Goal: Complete application form

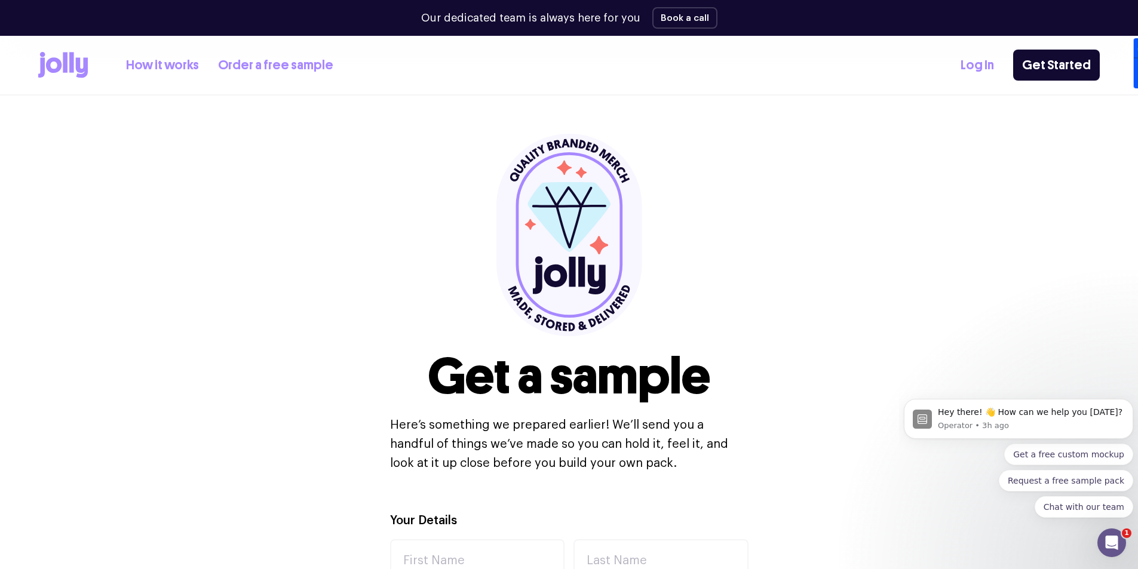
scroll to position [299, 0]
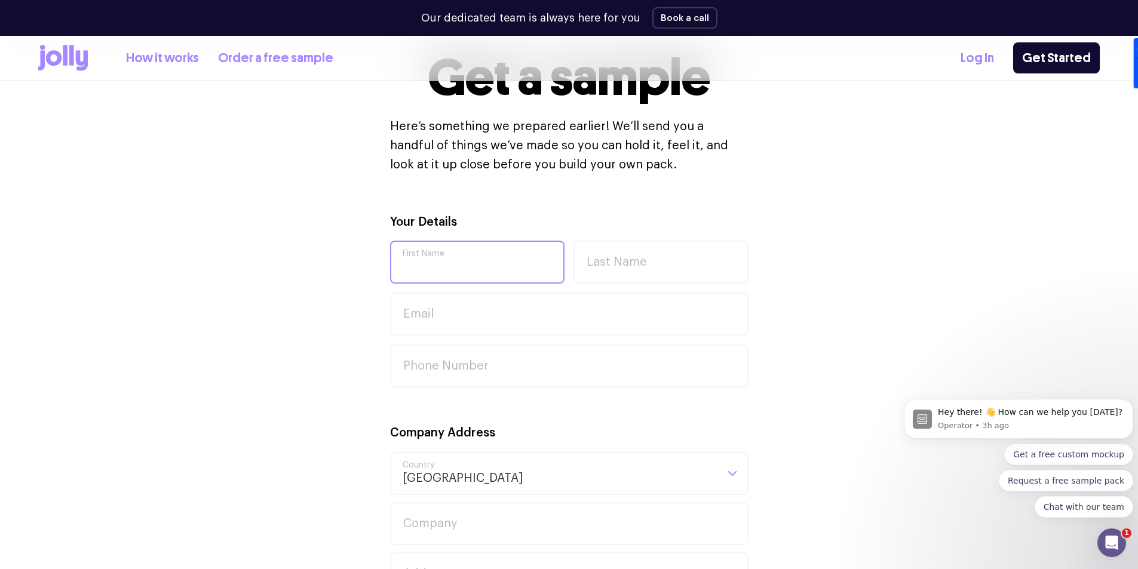
click at [467, 262] on input "First Name" at bounding box center [477, 262] width 175 height 43
type input "[PERSON_NAME]"
type input "[PERSON_NAME][EMAIL_ADDRESS][PERSON_NAME][DOMAIN_NAME]"
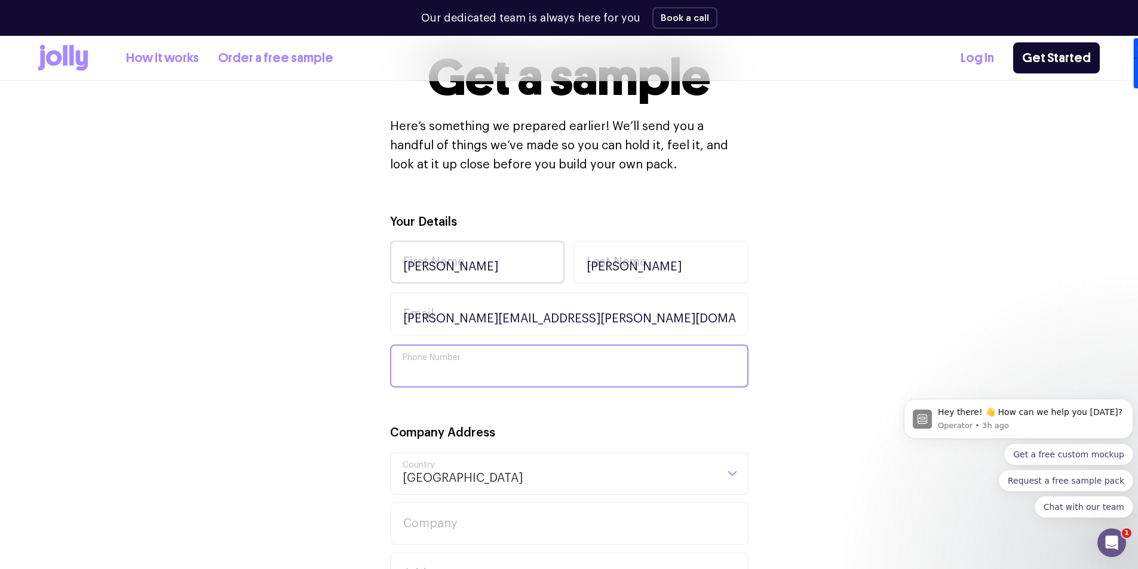
type input "0406000956"
type input "[STREET_ADDRESS][PERSON_NAME]"
type input "Gymea"
type input "2227"
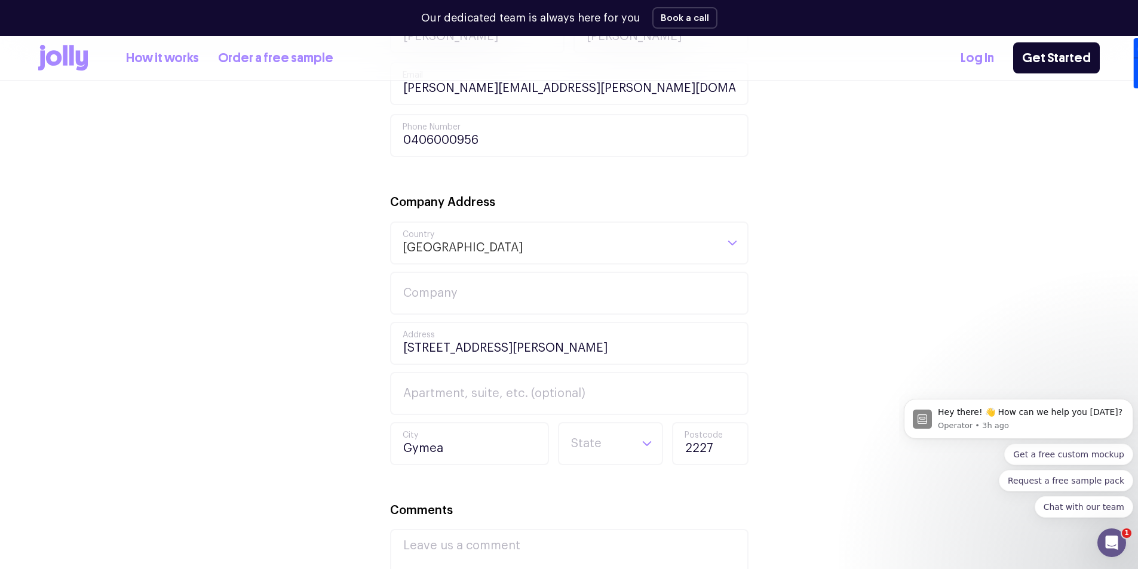
scroll to position [538, 0]
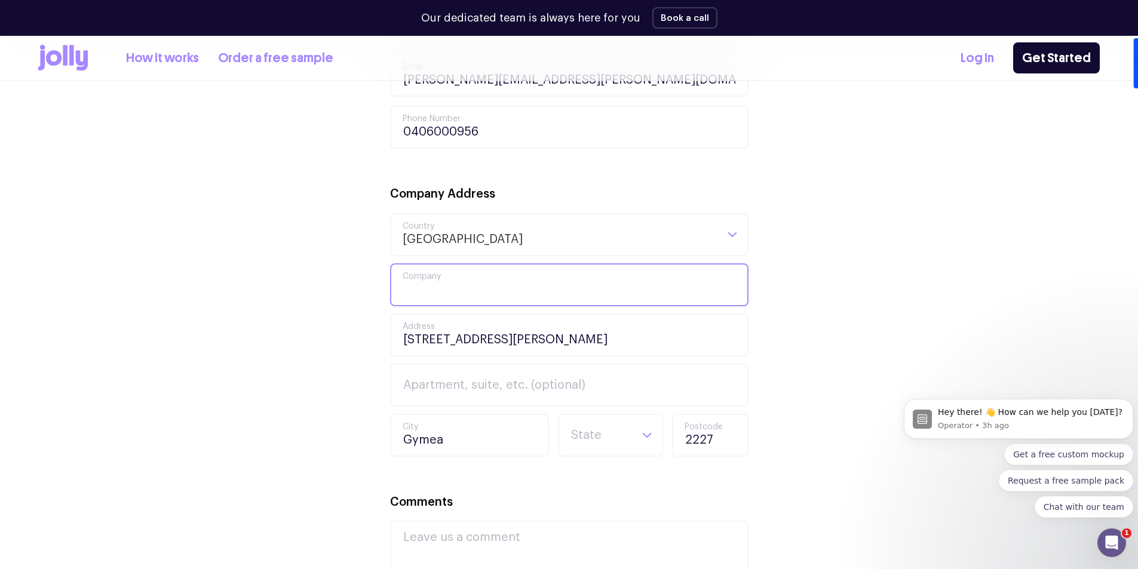
click at [452, 293] on input "Company" at bounding box center [569, 285] width 359 height 43
type input "Piggyback Properties"
click at [163, 441] on div "Your Details [PERSON_NAME] First Name [PERSON_NAME] Last Name [PERSON_NAME][EMA…" at bounding box center [569, 365] width 1062 height 782
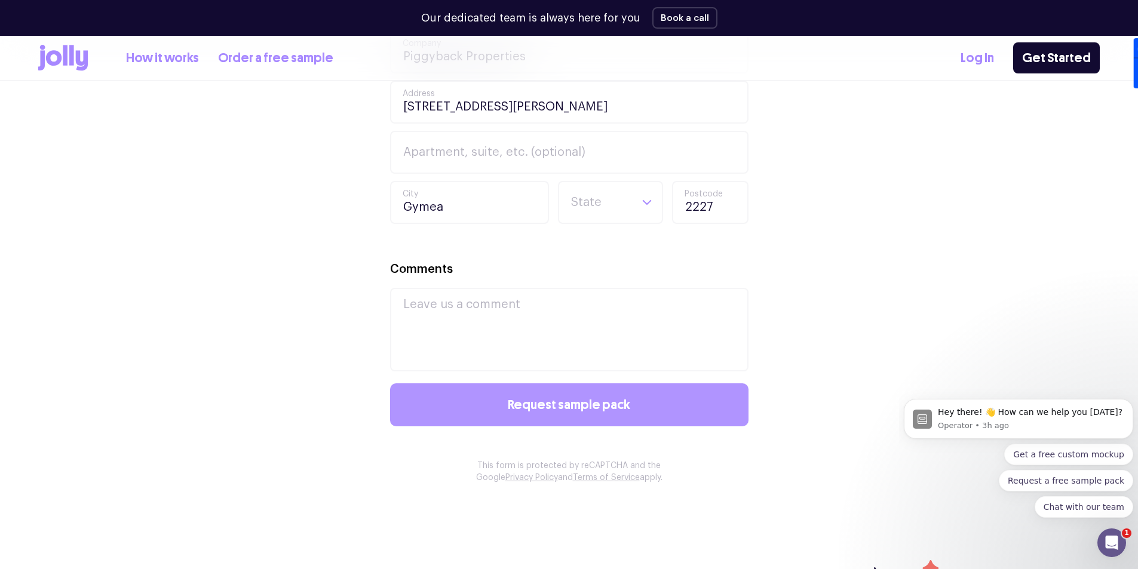
scroll to position [777, 0]
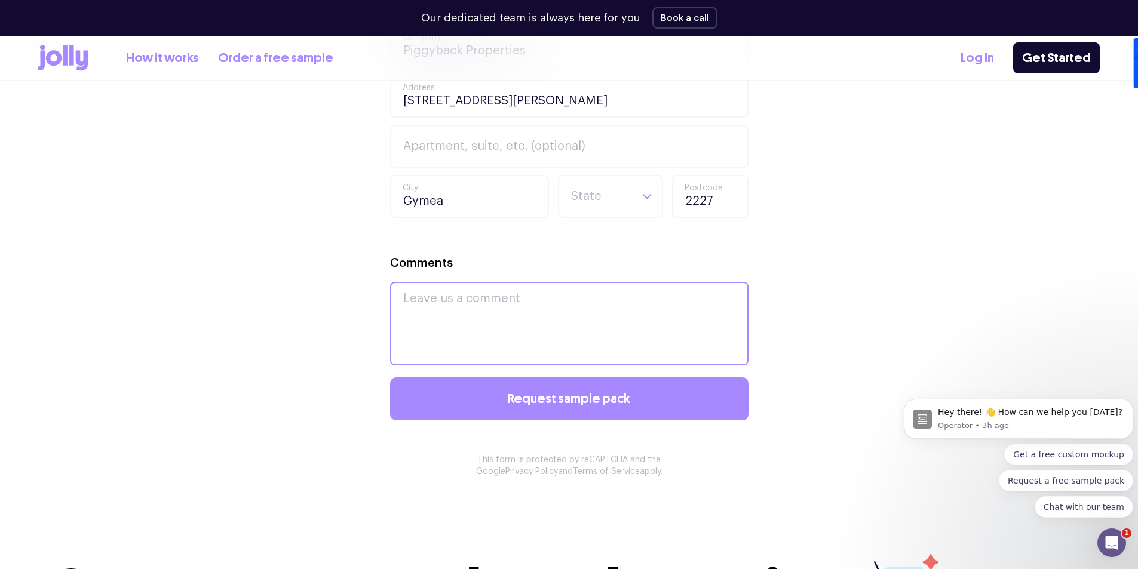
click at [454, 320] on textarea "Comments" at bounding box center [569, 324] width 359 height 84
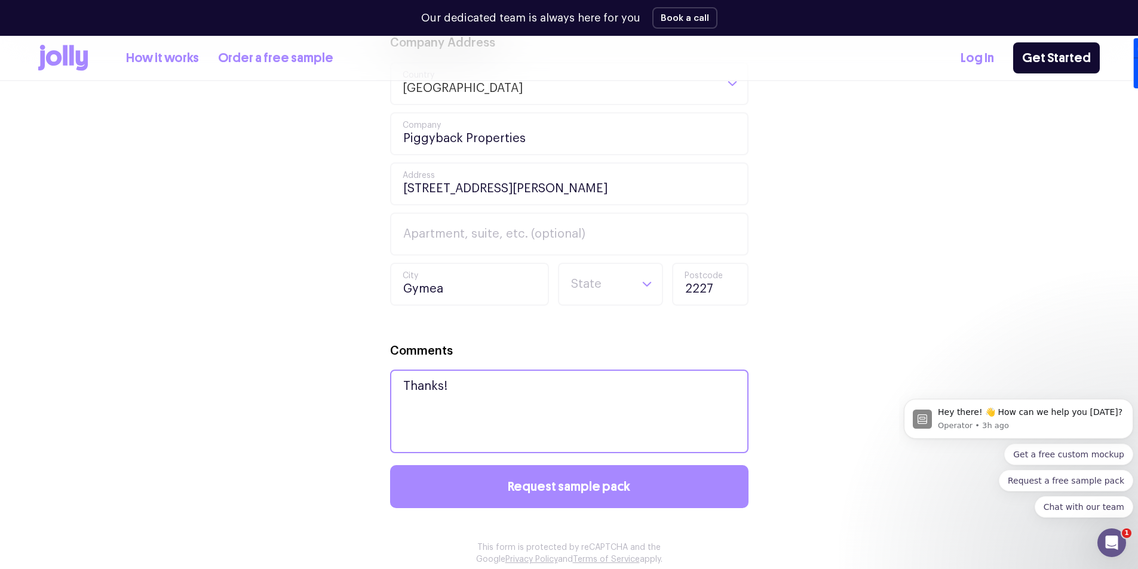
scroll to position [896, 0]
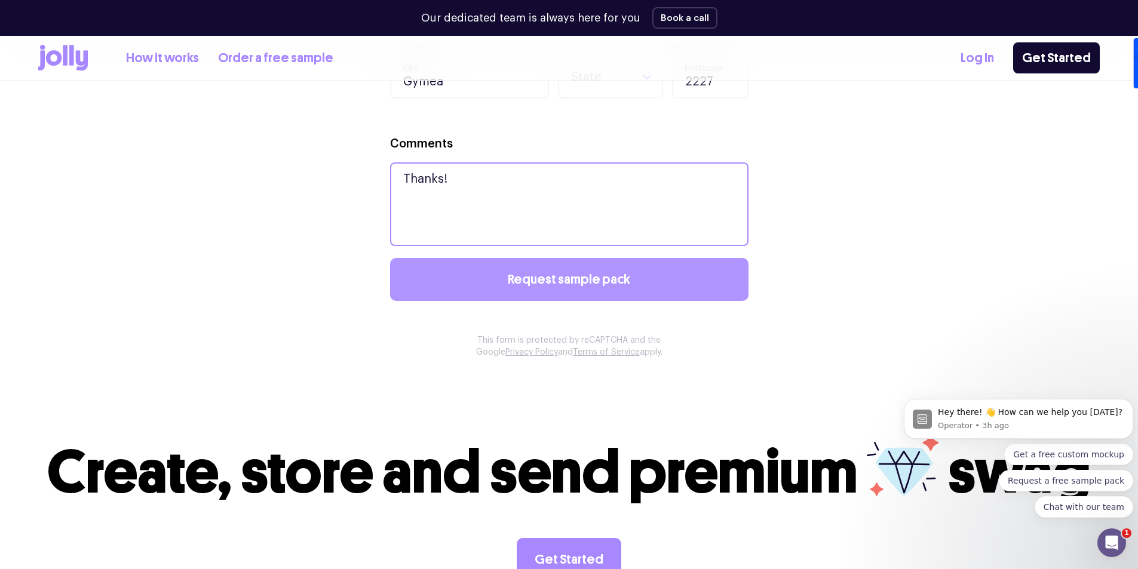
type textarea "Thanks!"
click at [562, 275] on span "Request sample pack" at bounding box center [569, 279] width 123 height 13
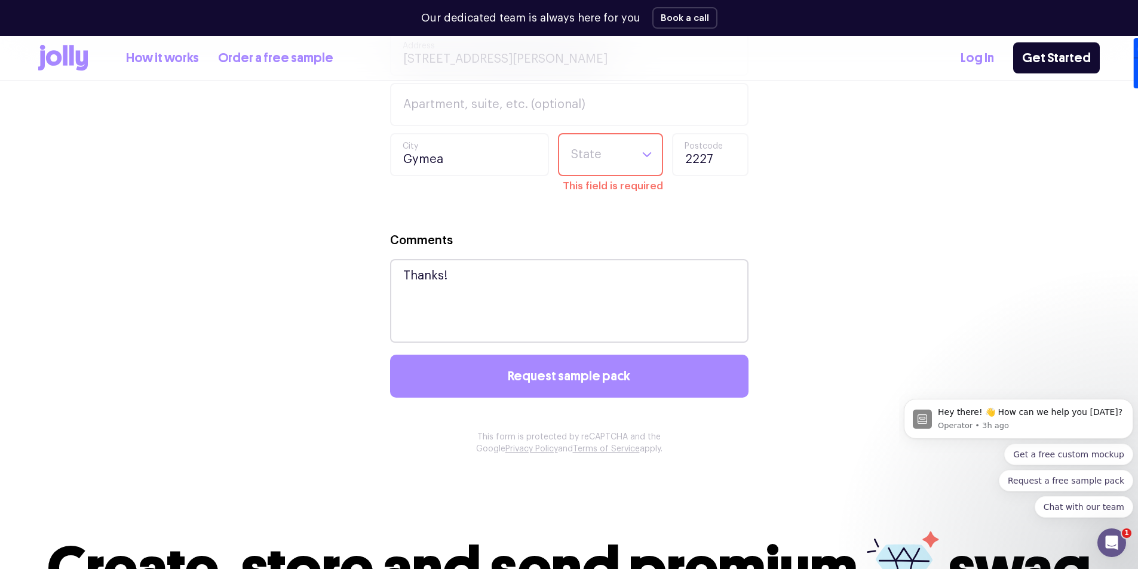
scroll to position [657, 0]
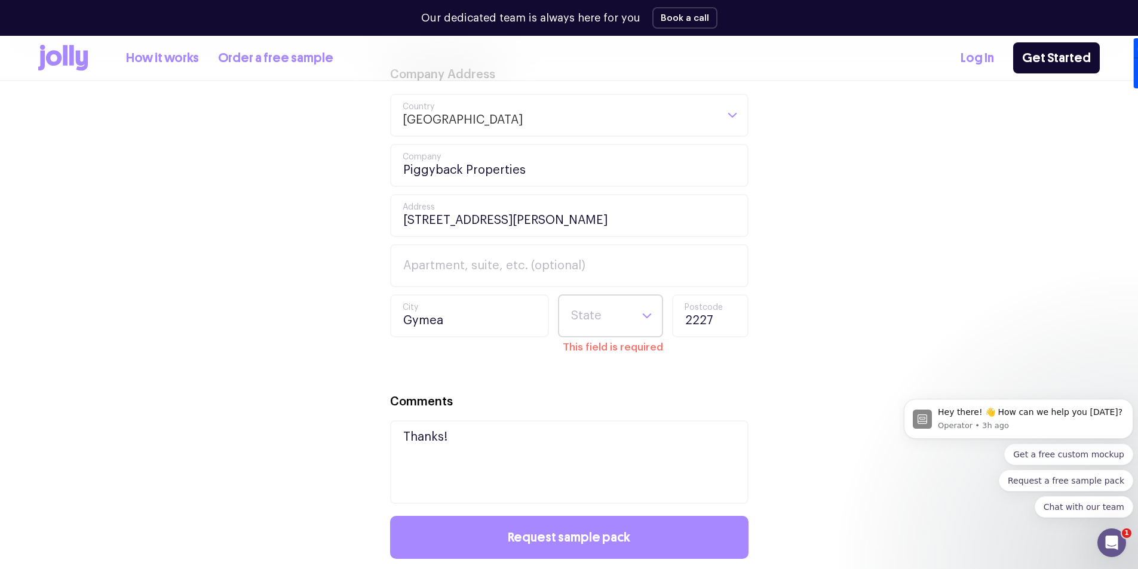
click at [603, 304] on input "Search for option" at bounding box center [600, 316] width 61 height 41
click at [596, 382] on li "[GEOGRAPHIC_DATA]" at bounding box center [610, 387] width 99 height 29
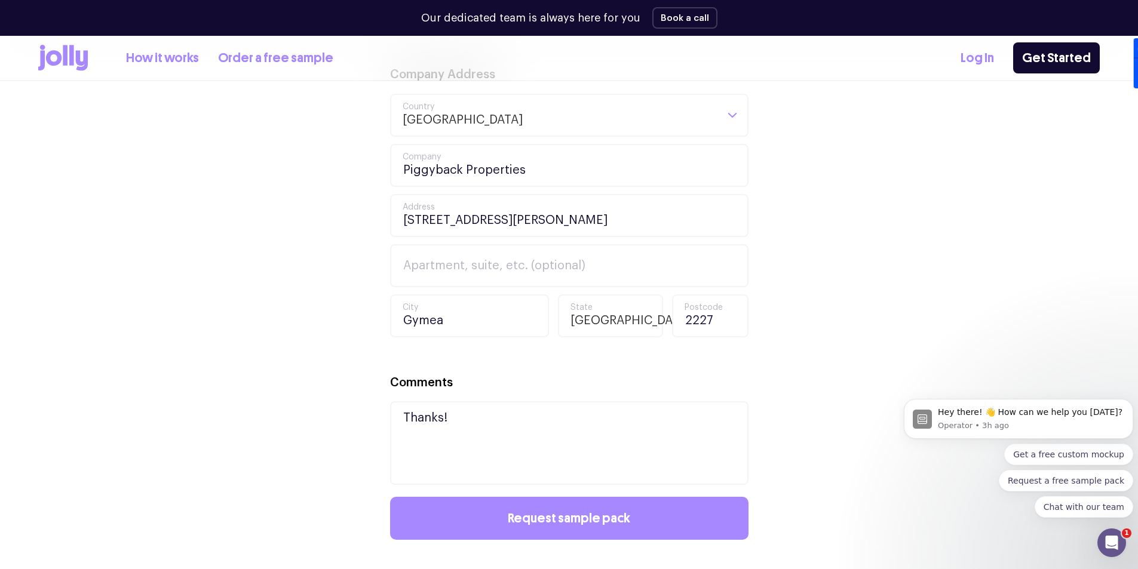
click at [274, 373] on div "Your Details [PERSON_NAME] First Name [PERSON_NAME] Last Name [PERSON_NAME][EMA…" at bounding box center [569, 245] width 1062 height 782
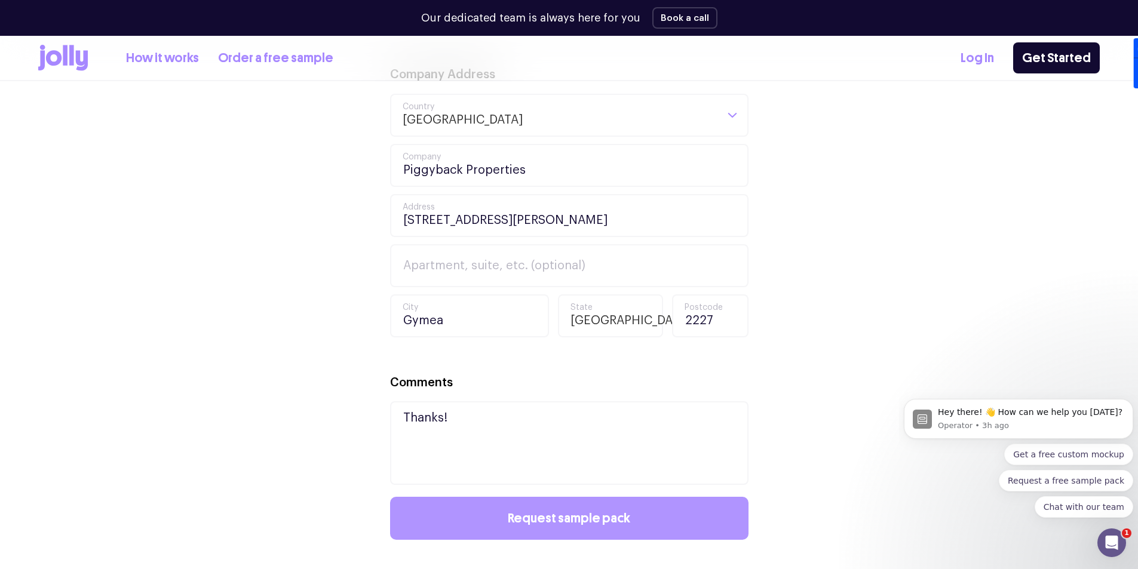
click at [546, 517] on span "Request sample pack" at bounding box center [569, 518] width 123 height 13
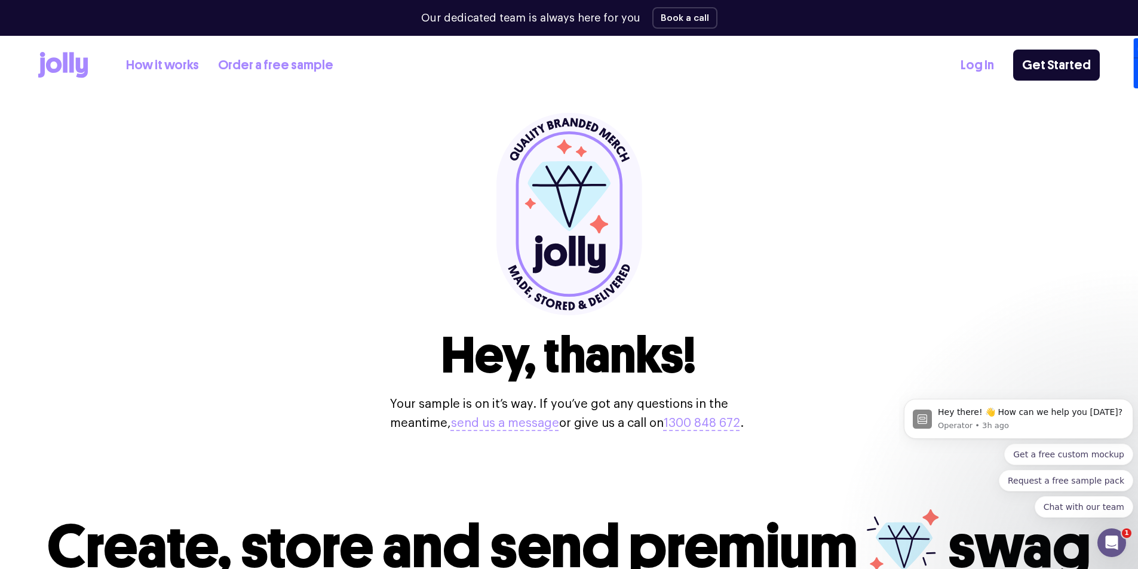
scroll to position [0, 0]
